Goal: Information Seeking & Learning: Check status

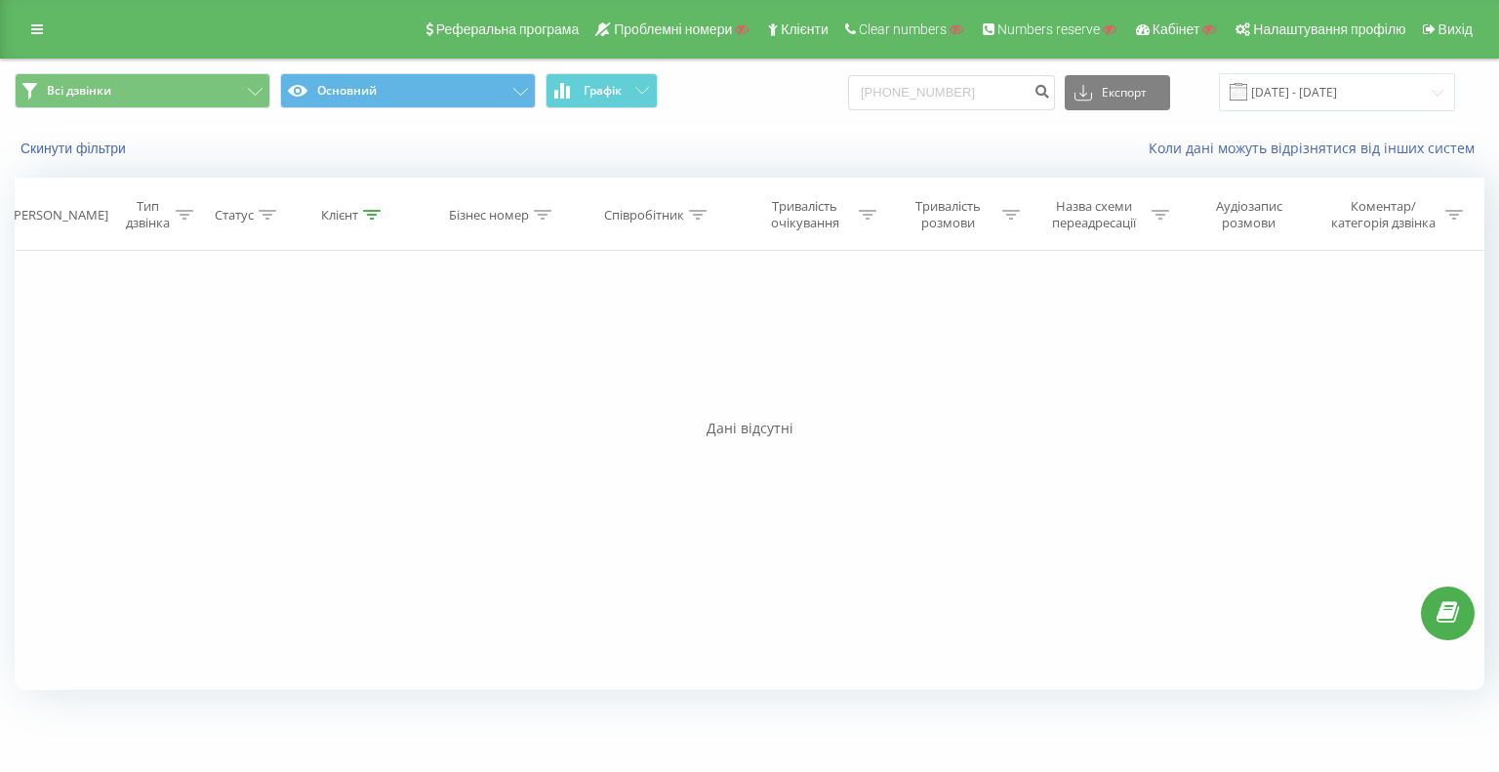
click at [750, 128] on div "Скинути фільтри Коли дані можуть відрізнятися вiд інших систем" at bounding box center [749, 148] width 1497 height 47
click at [762, 54] on link "Клієнти" at bounding box center [796, 29] width 77 height 59
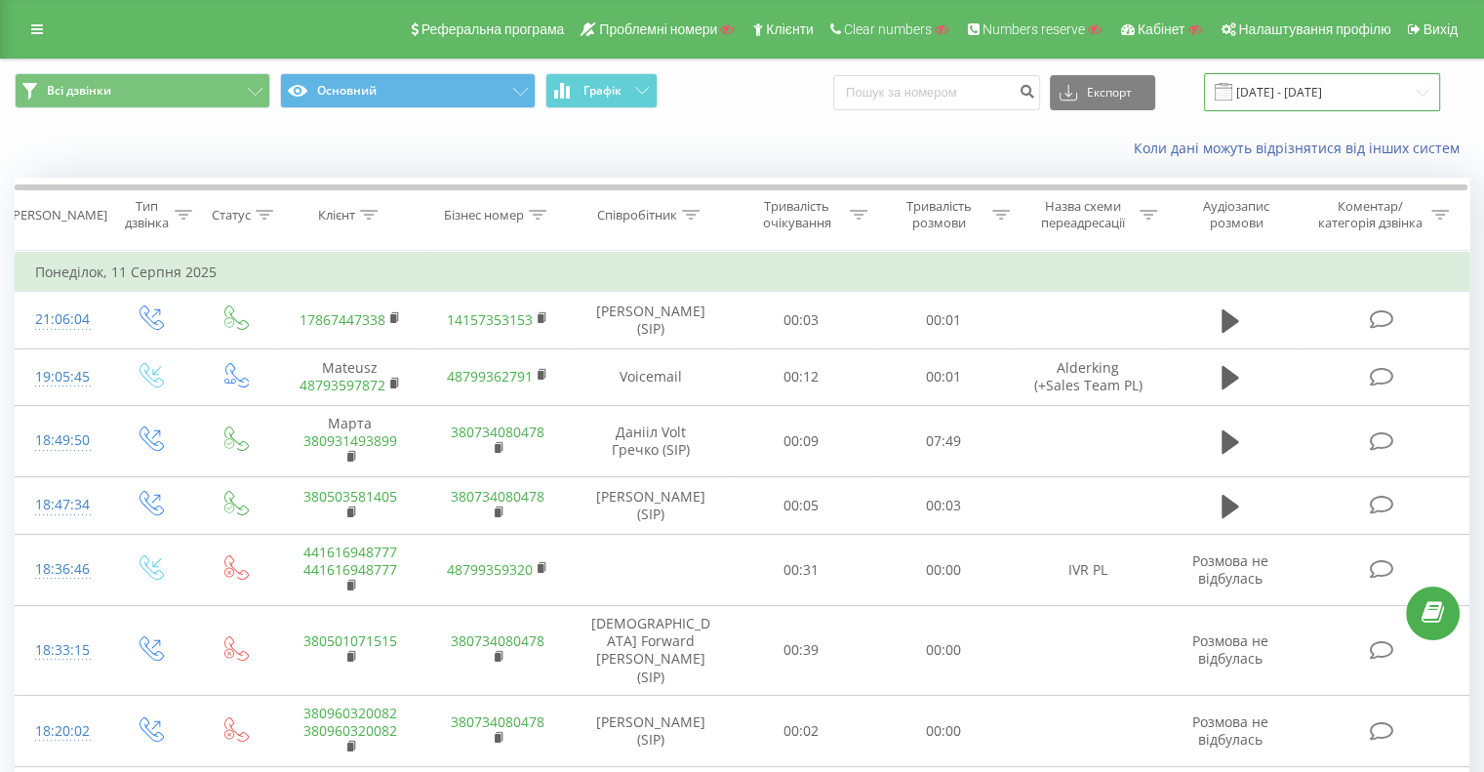
click at [1307, 87] on input "11.08.2025 - 11.08.2025" at bounding box center [1322, 92] width 236 height 38
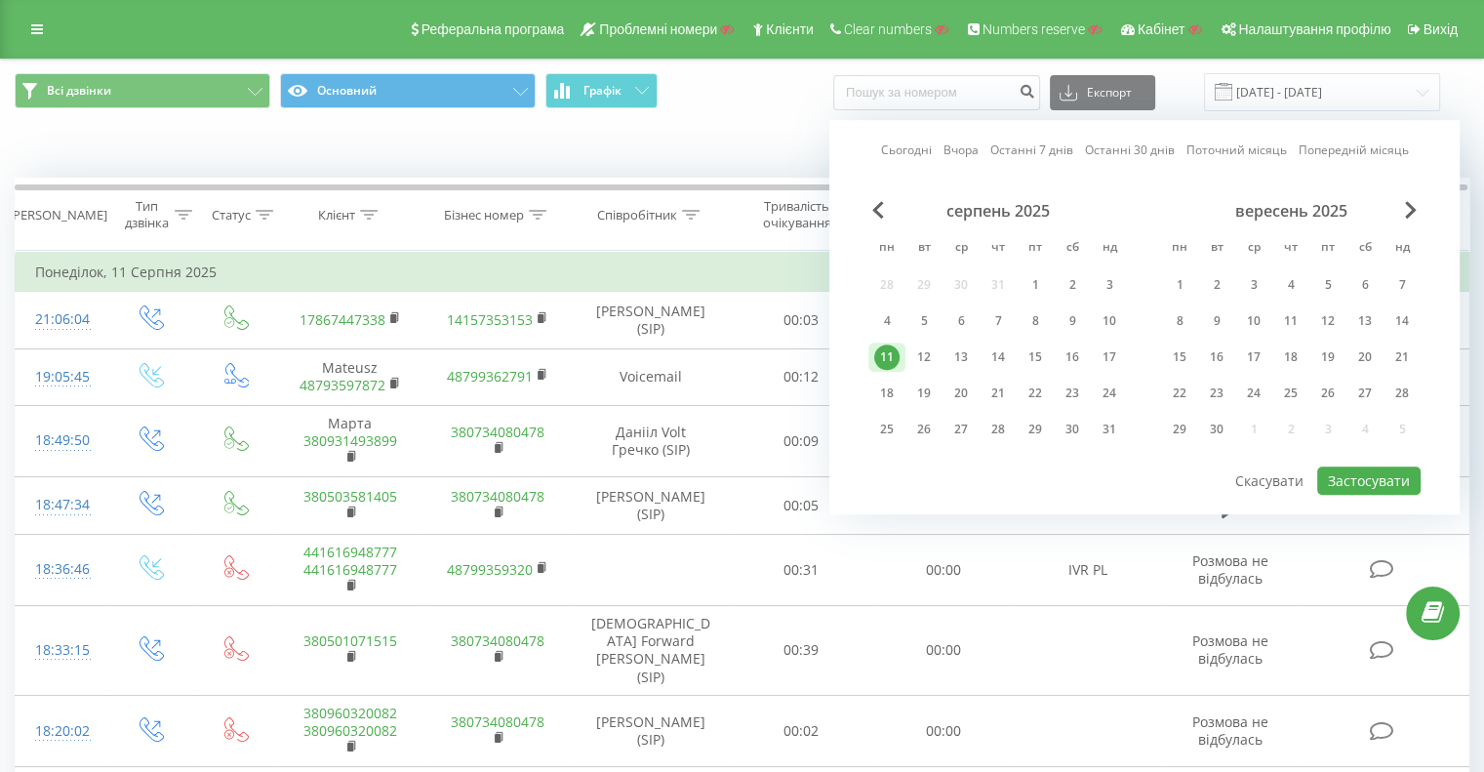
click at [929, 154] on link "Сьогодні" at bounding box center [906, 150] width 51 height 19
click at [1370, 467] on button "Застосувати" at bounding box center [1368, 480] width 103 height 28
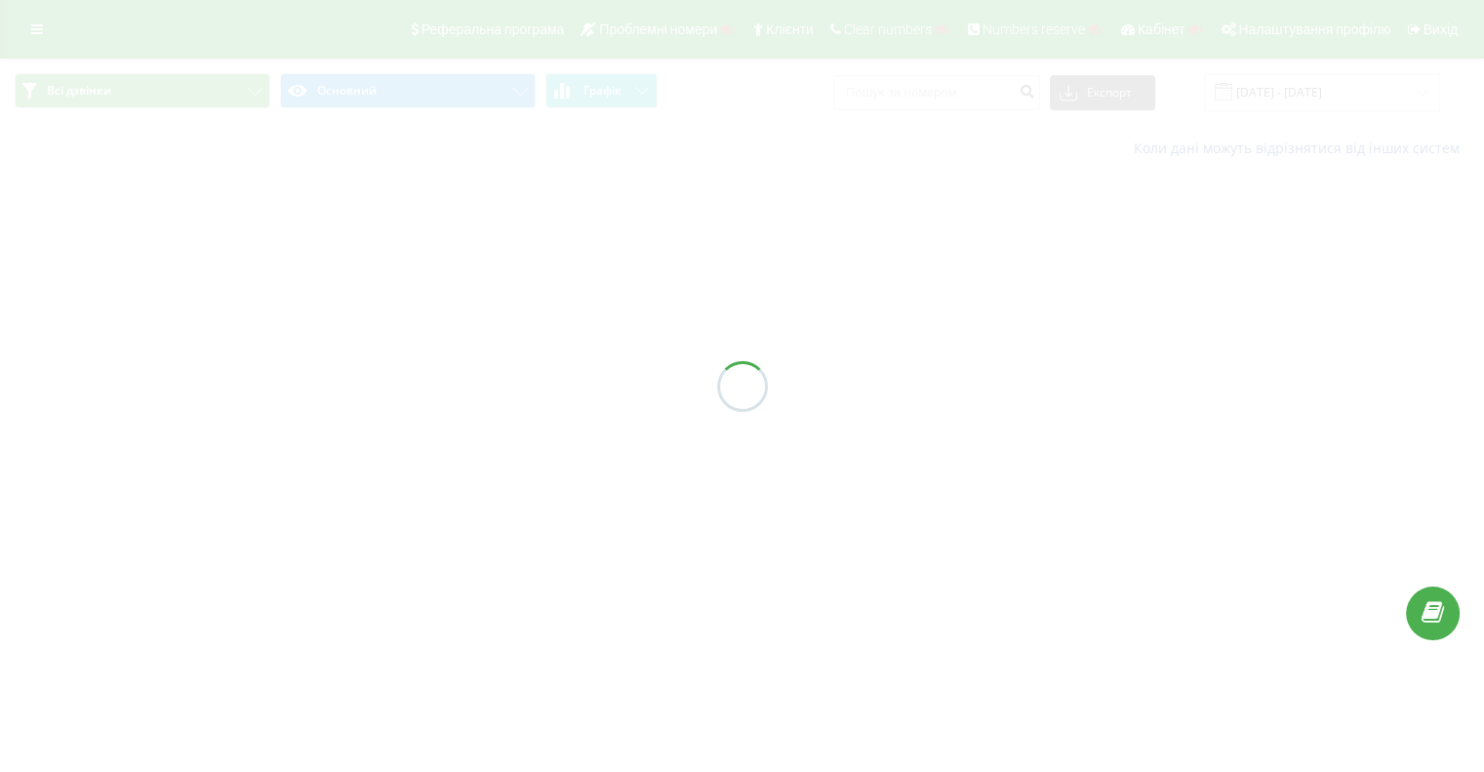
type input "19.09.2025 - 19.09.2025"
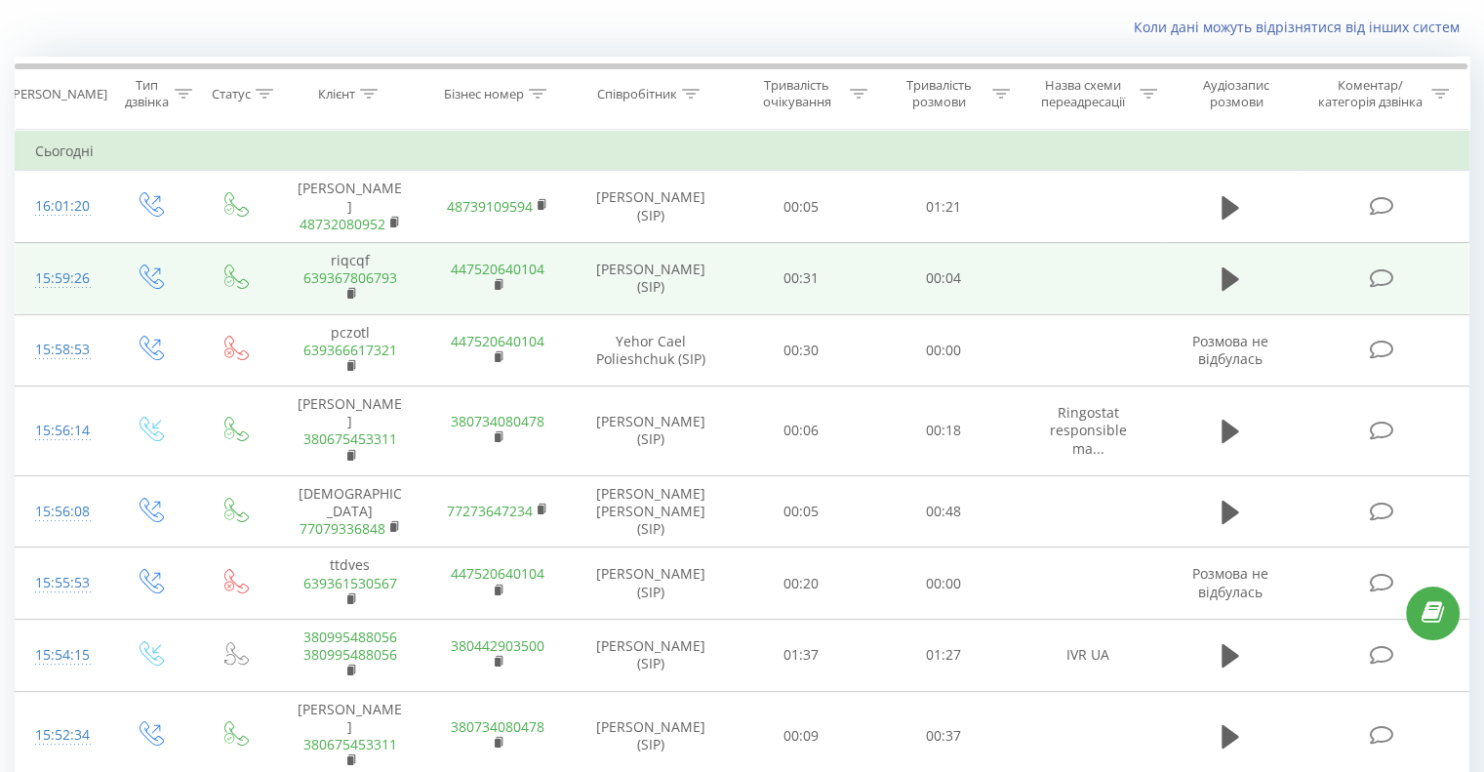
scroll to position [390, 0]
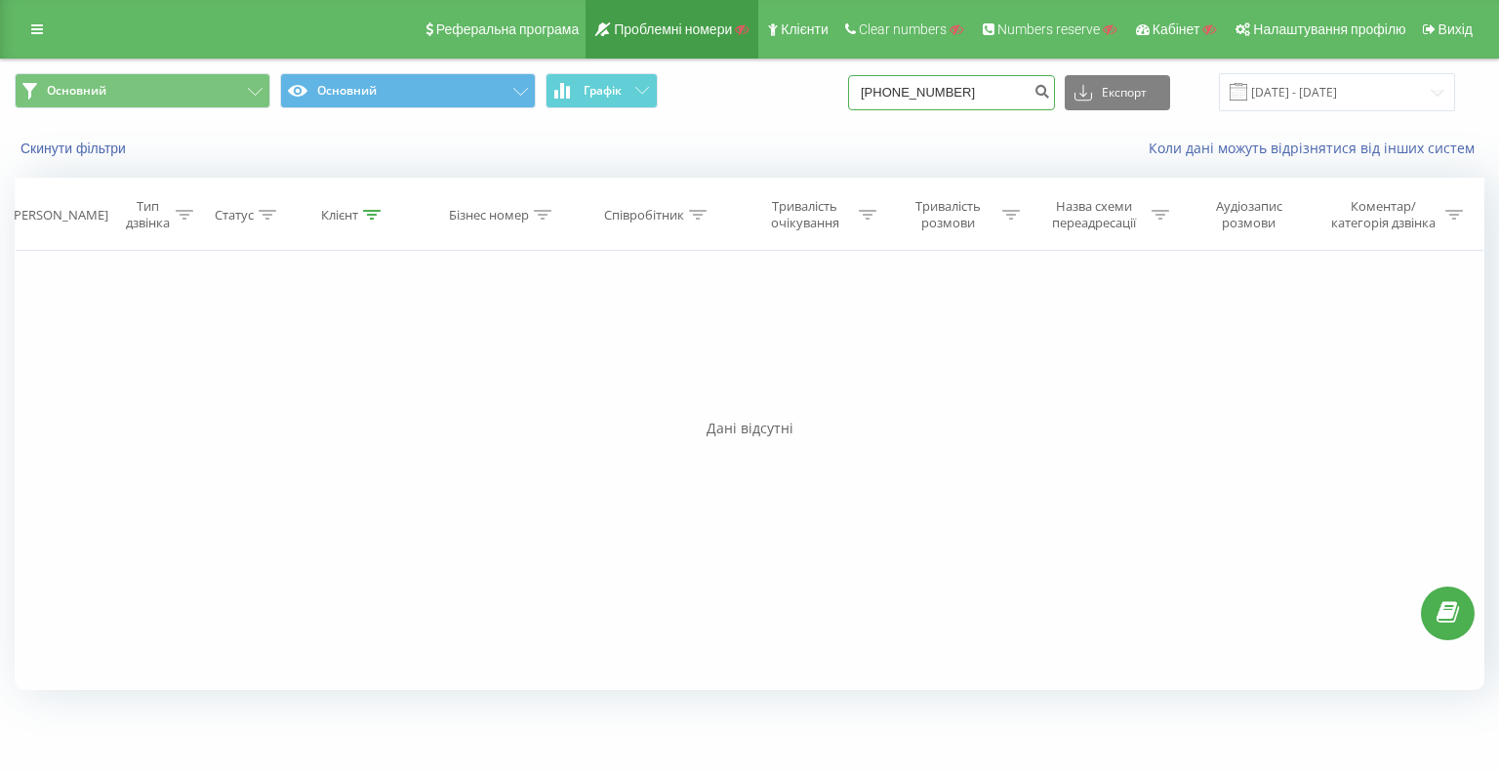
drag, startPoint x: 987, startPoint y: 98, endPoint x: 738, endPoint y: 41, distance: 256.1
click at [793, 50] on div "Реферальна програма Проблемні номери Клієнти Clear numbers Numbers reserve Кабі…" at bounding box center [749, 353] width 1499 height 706
paste input "639366875046"
type input "639366875046"
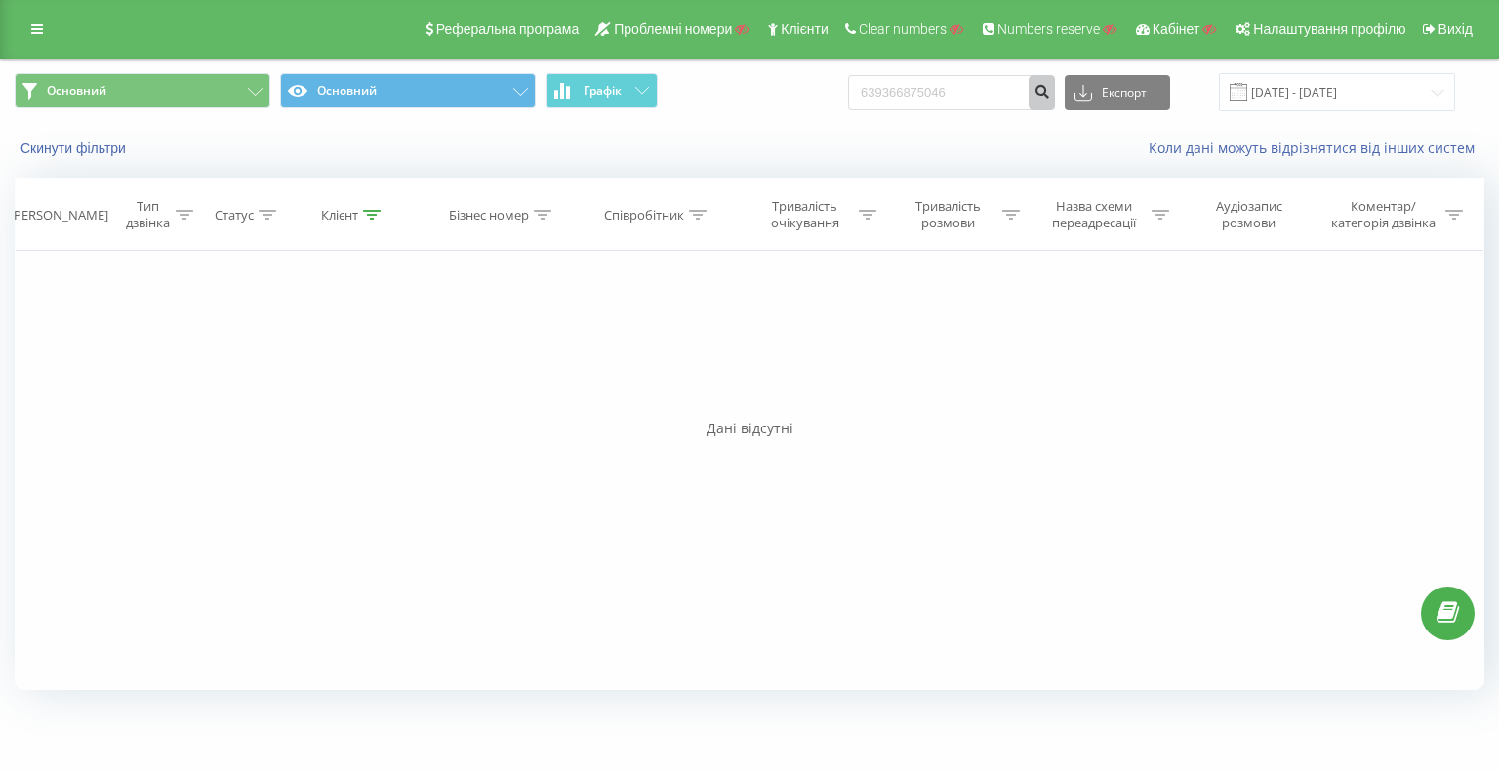
click at [1050, 91] on icon "submit" at bounding box center [1041, 89] width 17 height 12
